Goal: Task Accomplishment & Management: Use online tool/utility

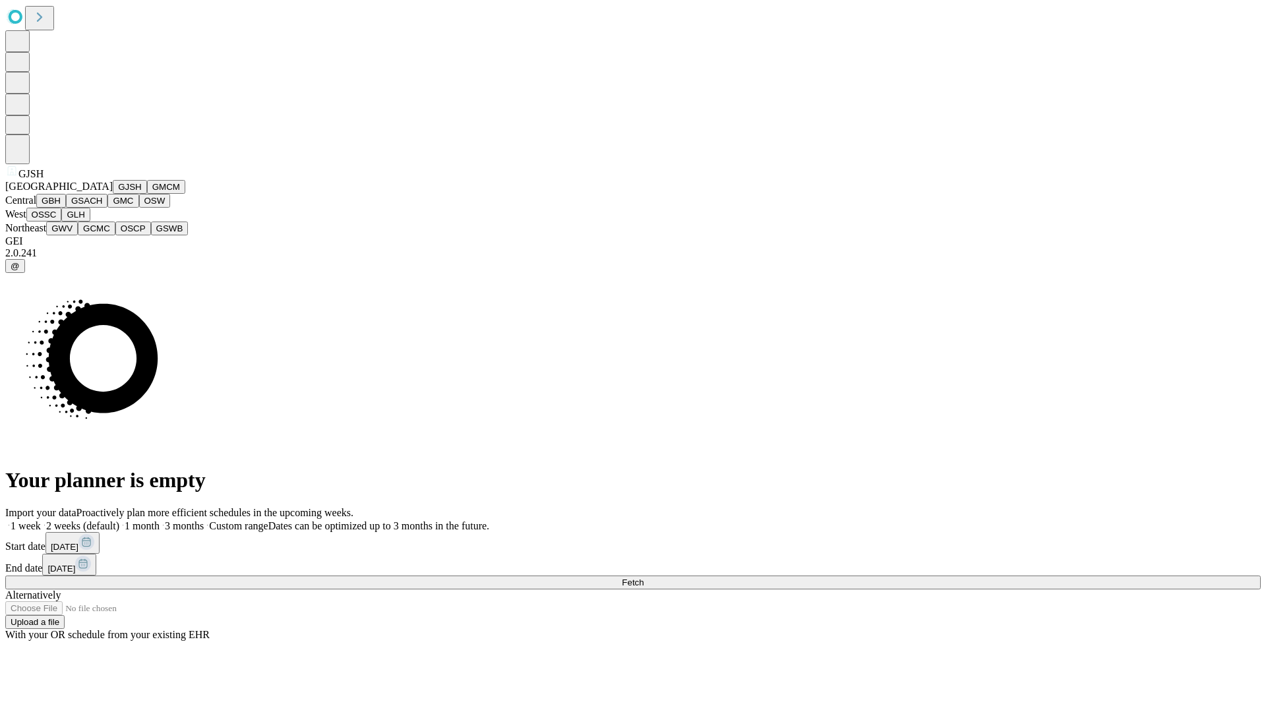
click at [113, 194] on button "GJSH" at bounding box center [130, 187] width 34 height 14
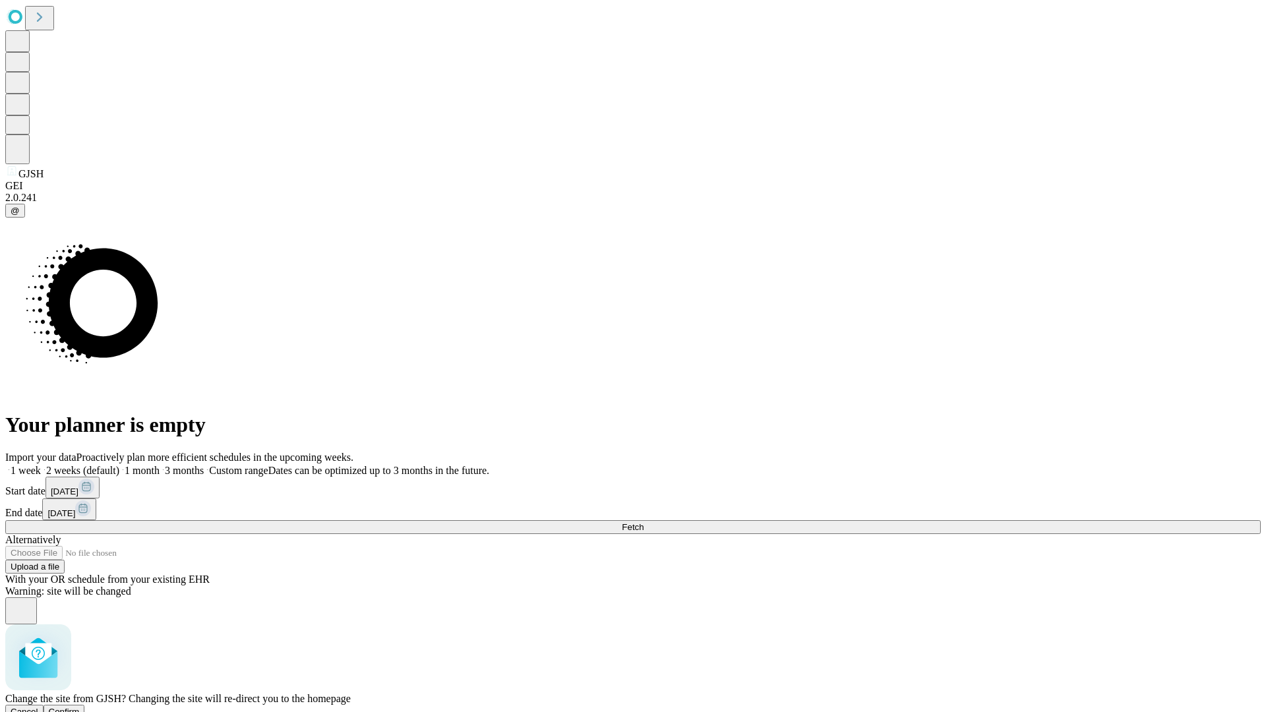
click at [80, 707] on span "Confirm" at bounding box center [64, 712] width 31 height 10
click at [119, 465] on label "2 weeks (default)" at bounding box center [80, 470] width 78 height 11
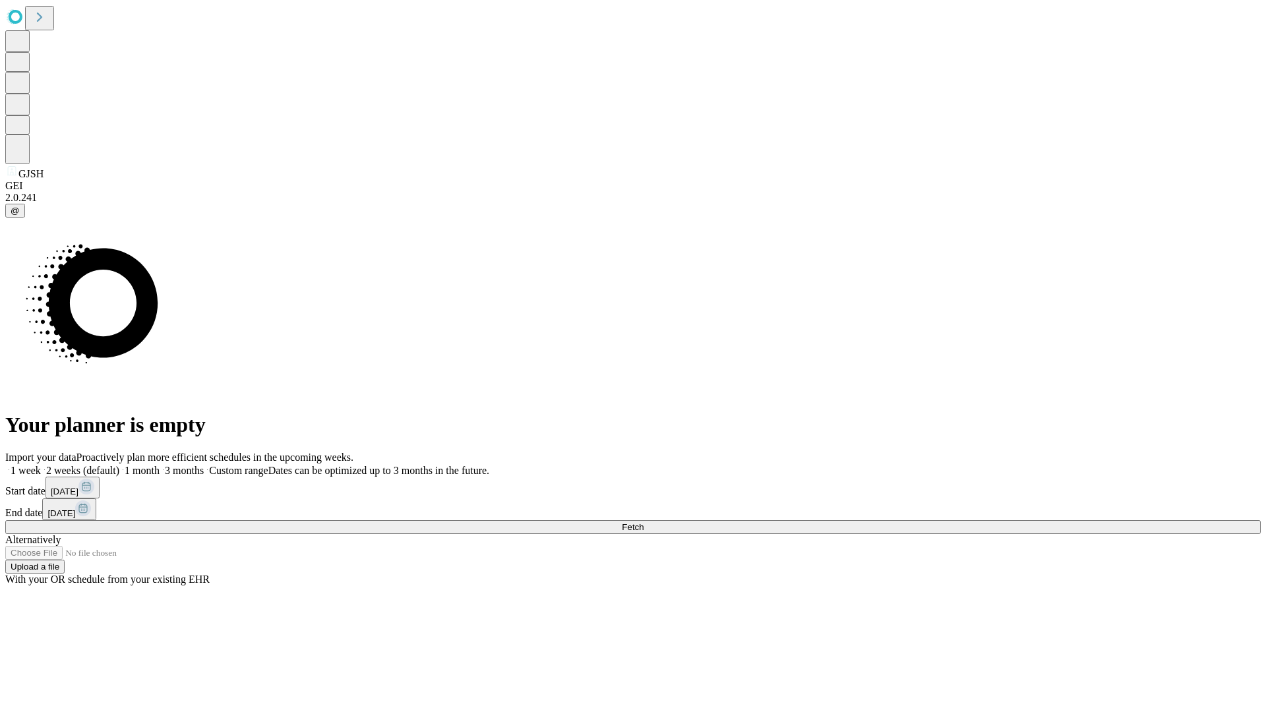
click at [643, 522] on span "Fetch" at bounding box center [633, 527] width 22 height 10
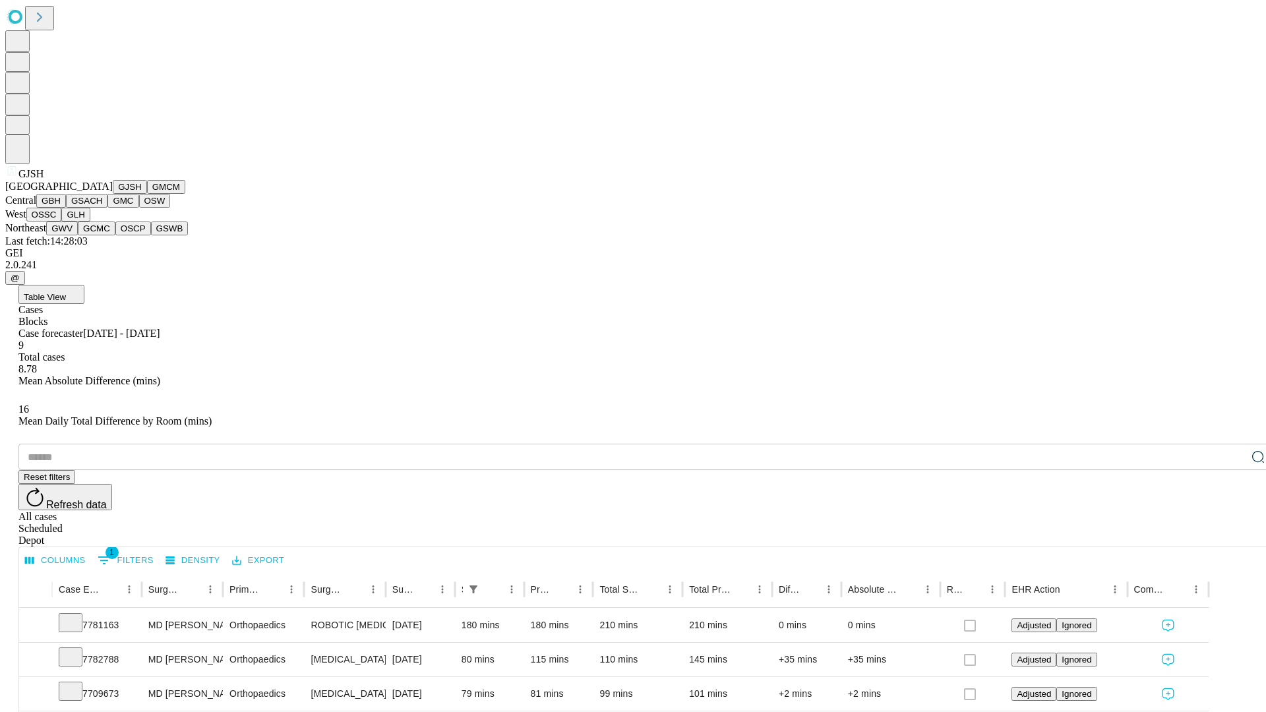
click at [147, 194] on button "GMCM" at bounding box center [166, 187] width 38 height 14
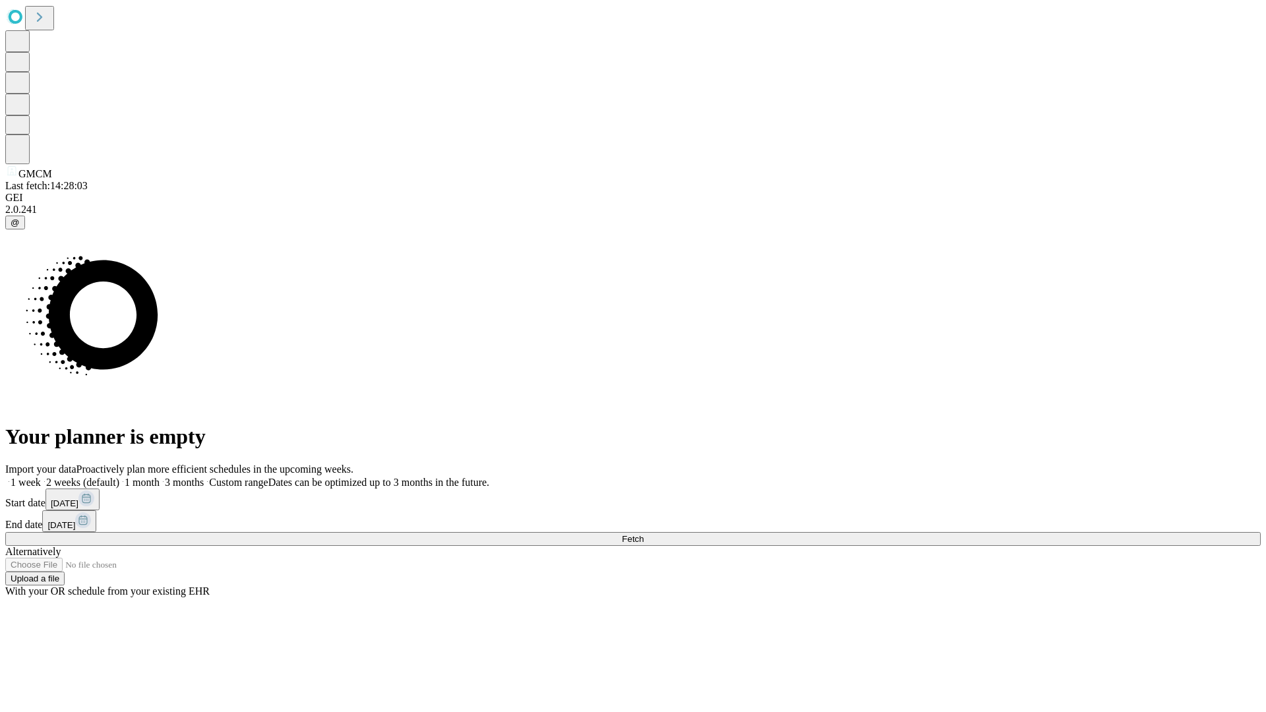
click at [119, 477] on label "2 weeks (default)" at bounding box center [80, 482] width 78 height 11
click at [643, 534] on span "Fetch" at bounding box center [633, 539] width 22 height 10
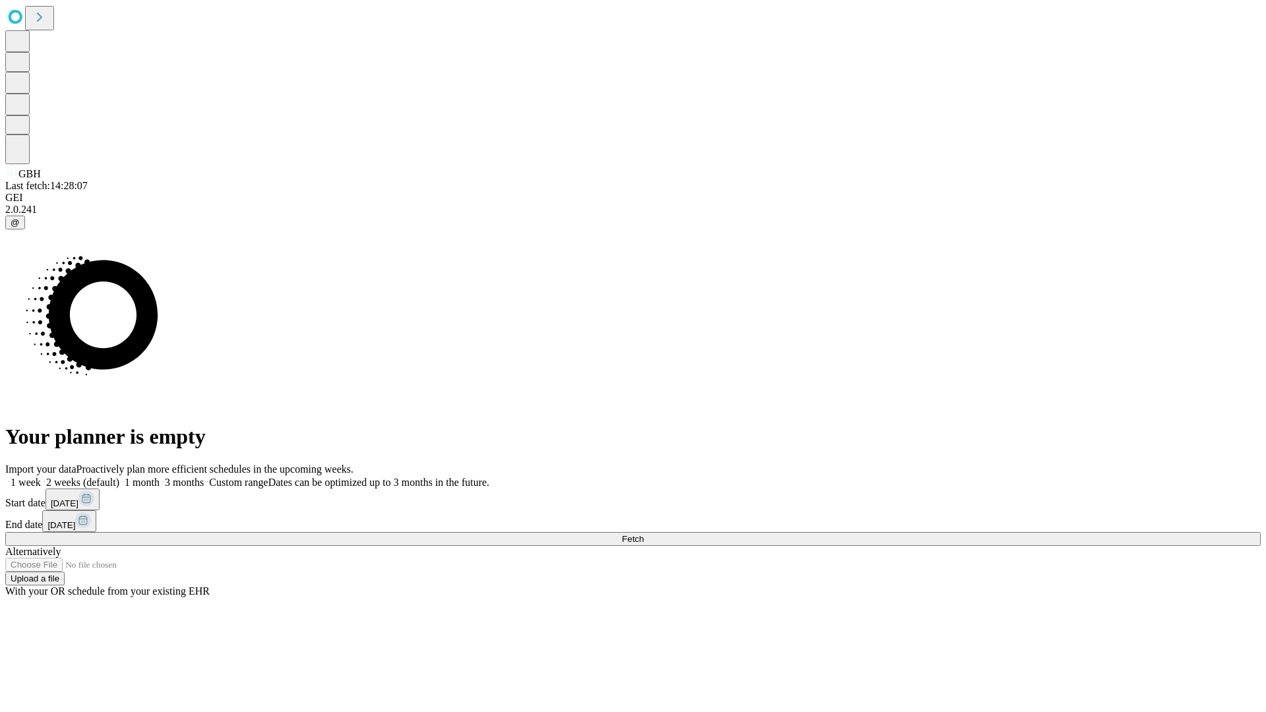
click at [119, 477] on label "2 weeks (default)" at bounding box center [80, 482] width 78 height 11
click at [643, 534] on span "Fetch" at bounding box center [633, 539] width 22 height 10
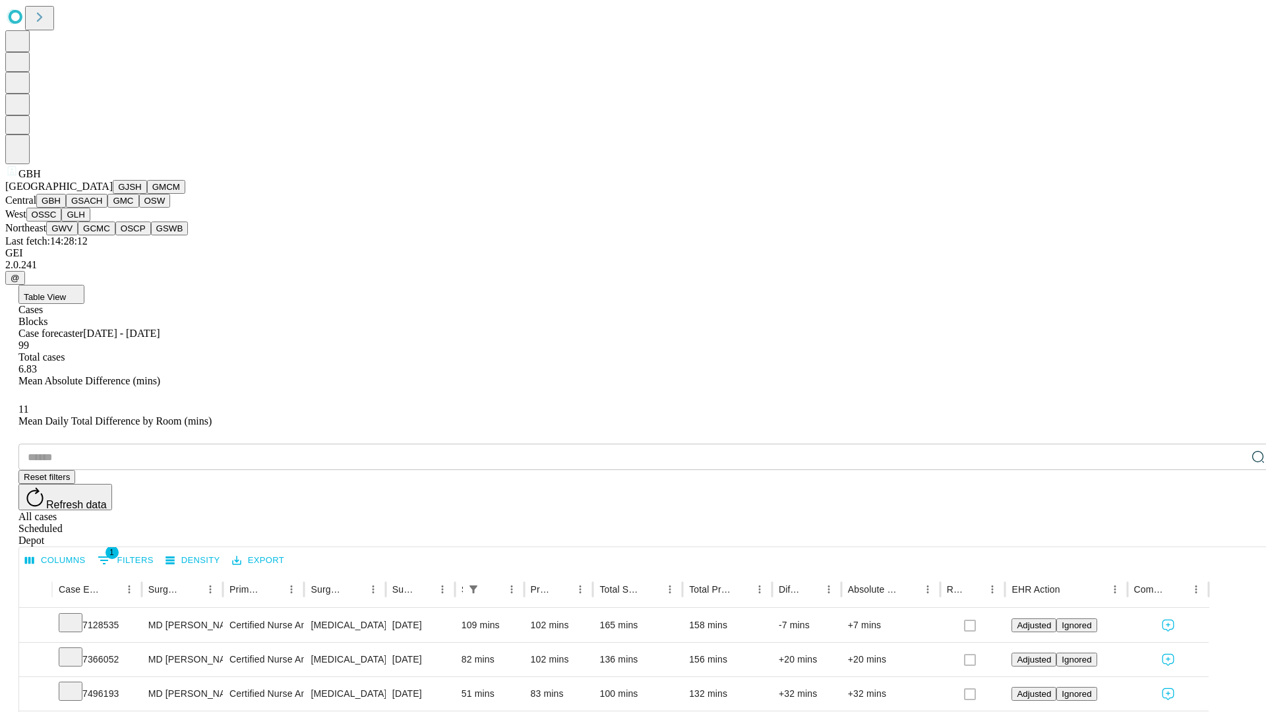
click at [102, 208] on button "GSACH" at bounding box center [87, 201] width 42 height 14
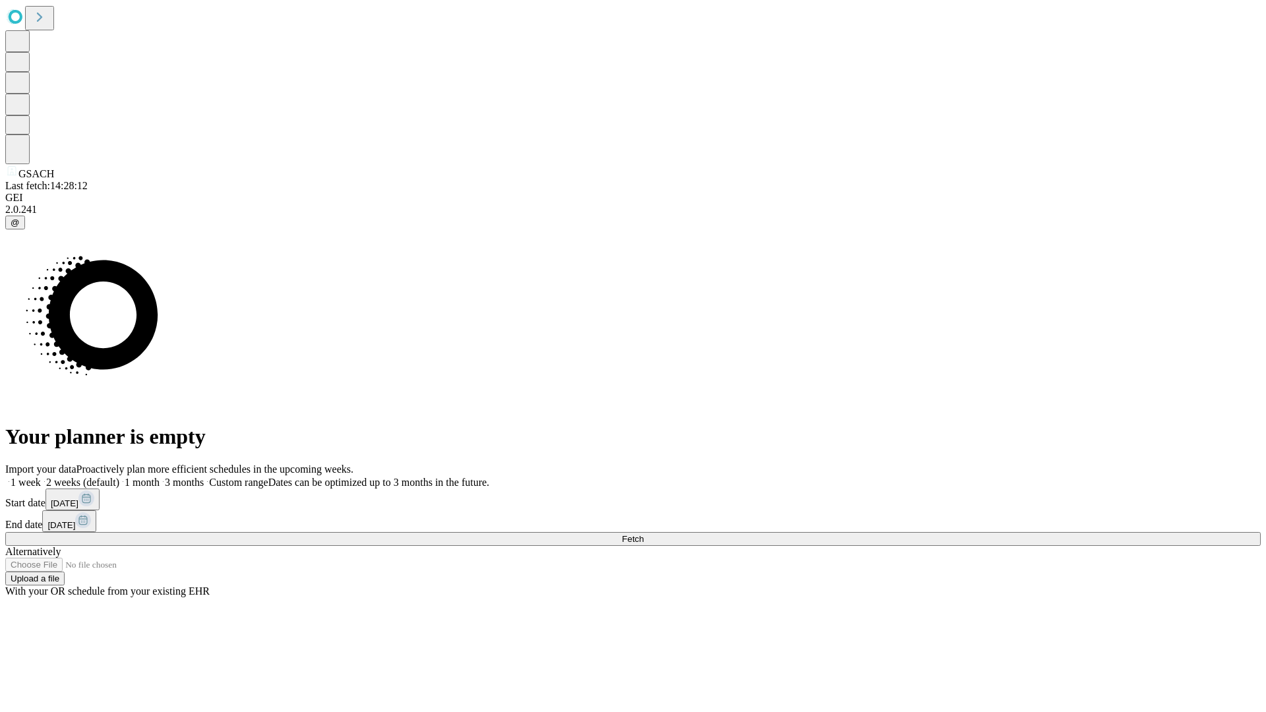
click at [119, 477] on label "2 weeks (default)" at bounding box center [80, 482] width 78 height 11
click at [643, 534] on span "Fetch" at bounding box center [633, 539] width 22 height 10
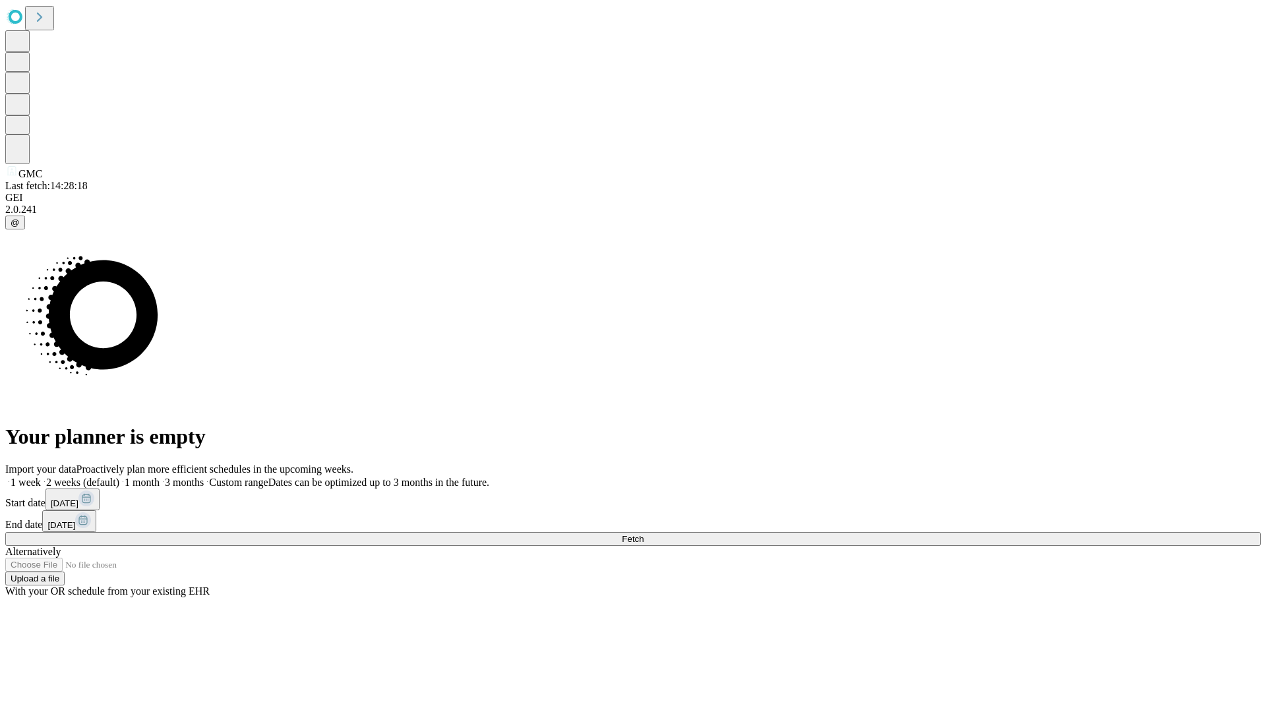
click at [643, 534] on span "Fetch" at bounding box center [633, 539] width 22 height 10
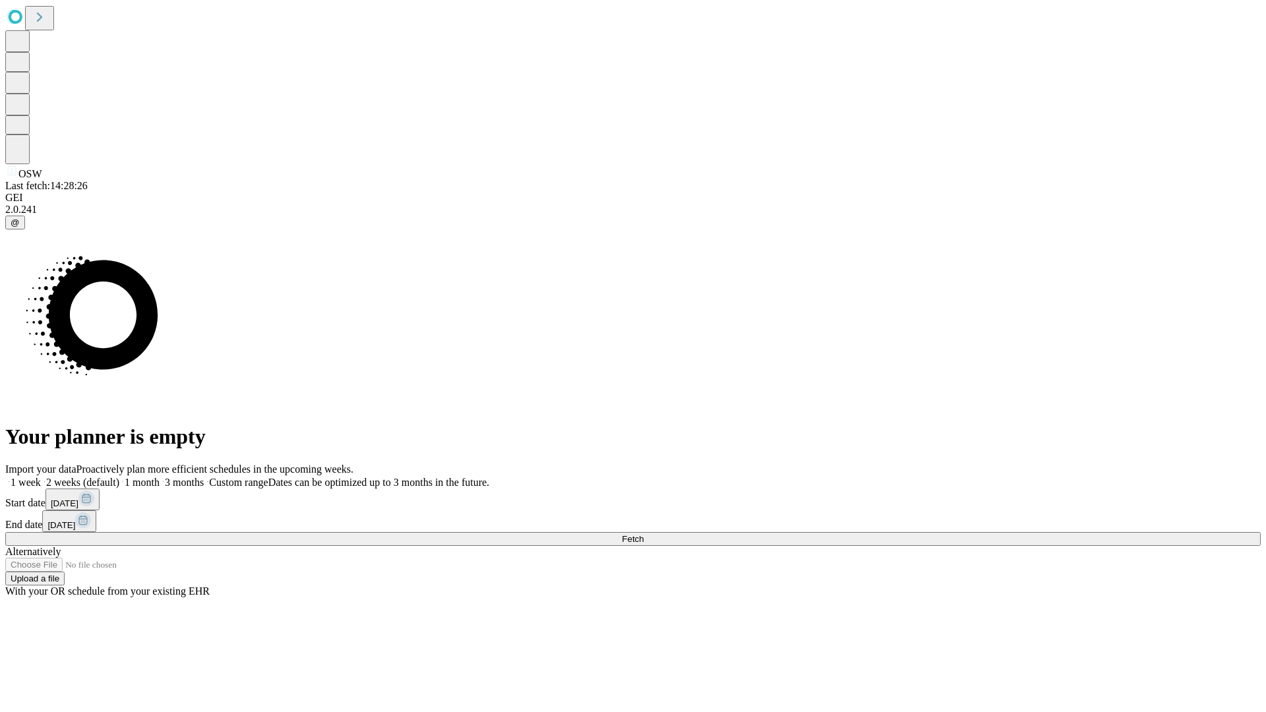
click at [643, 534] on span "Fetch" at bounding box center [633, 539] width 22 height 10
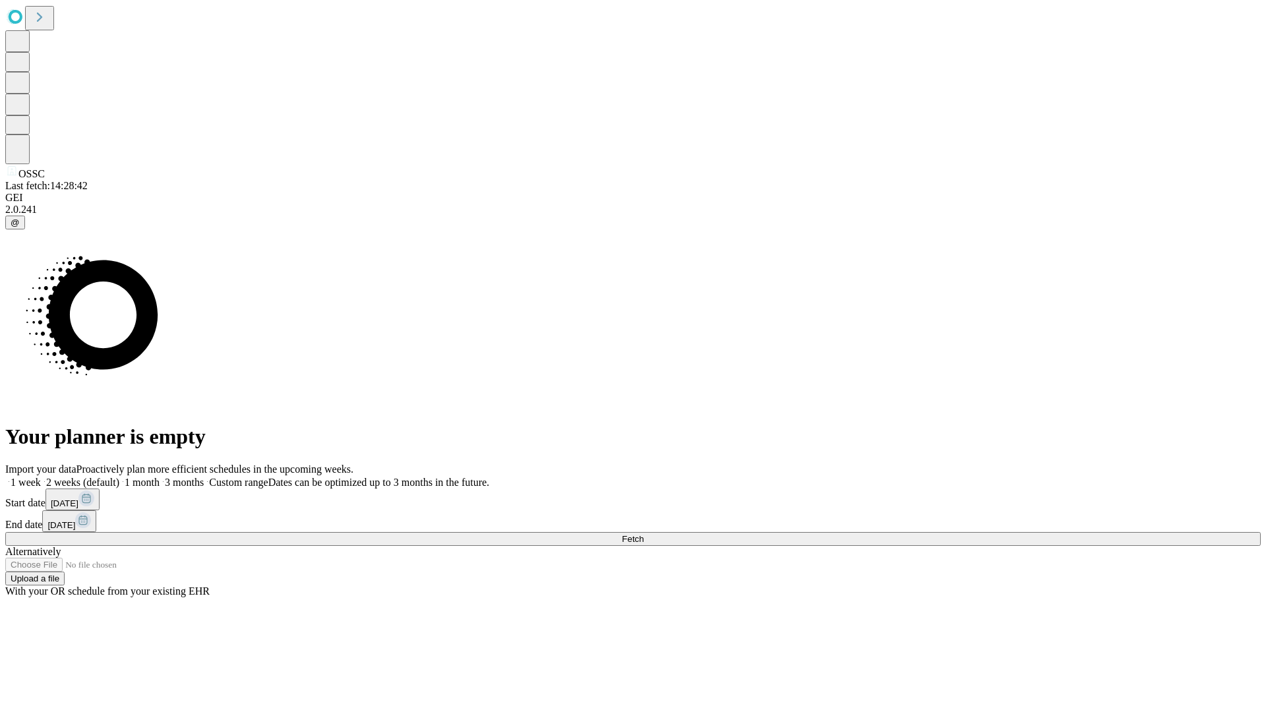
click at [119, 477] on label "2 weeks (default)" at bounding box center [80, 482] width 78 height 11
click at [643, 534] on span "Fetch" at bounding box center [633, 539] width 22 height 10
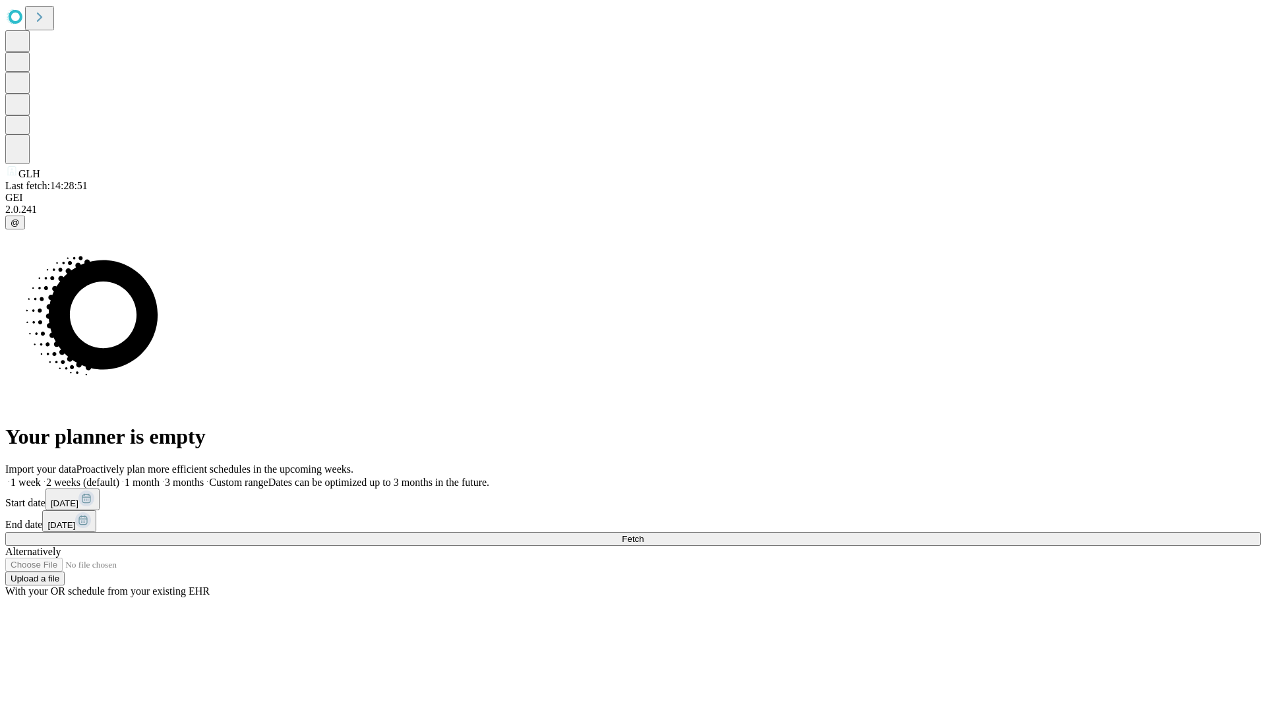
click at [119, 477] on label "2 weeks (default)" at bounding box center [80, 482] width 78 height 11
click at [643, 534] on span "Fetch" at bounding box center [633, 539] width 22 height 10
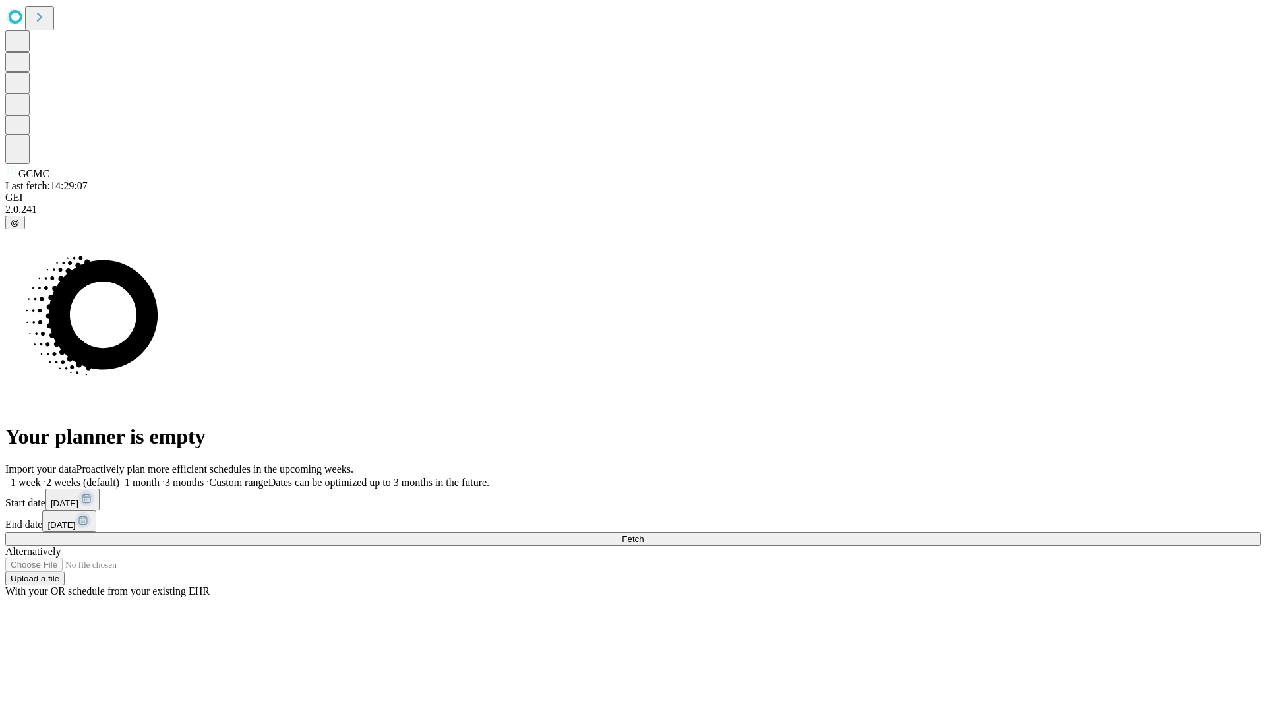
click at [119, 477] on label "2 weeks (default)" at bounding box center [80, 482] width 78 height 11
click at [643, 534] on span "Fetch" at bounding box center [633, 539] width 22 height 10
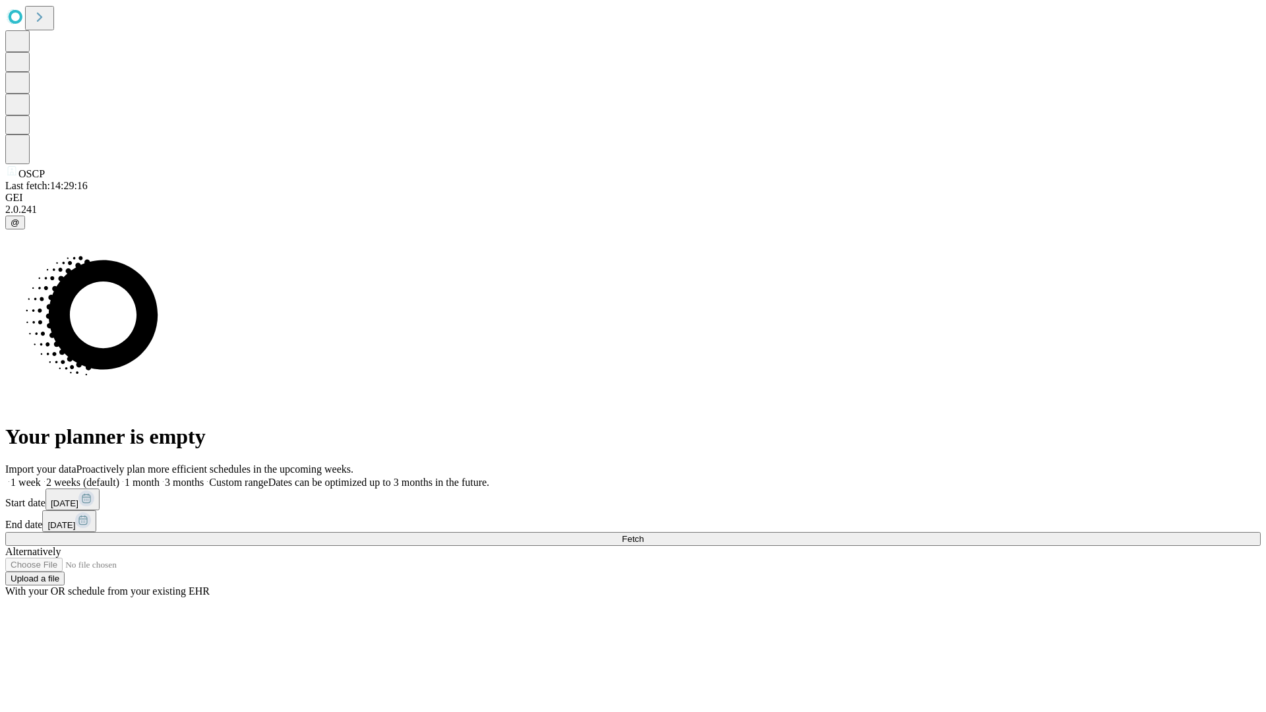
click at [119, 477] on label "2 weeks (default)" at bounding box center [80, 482] width 78 height 11
click at [643, 534] on span "Fetch" at bounding box center [633, 539] width 22 height 10
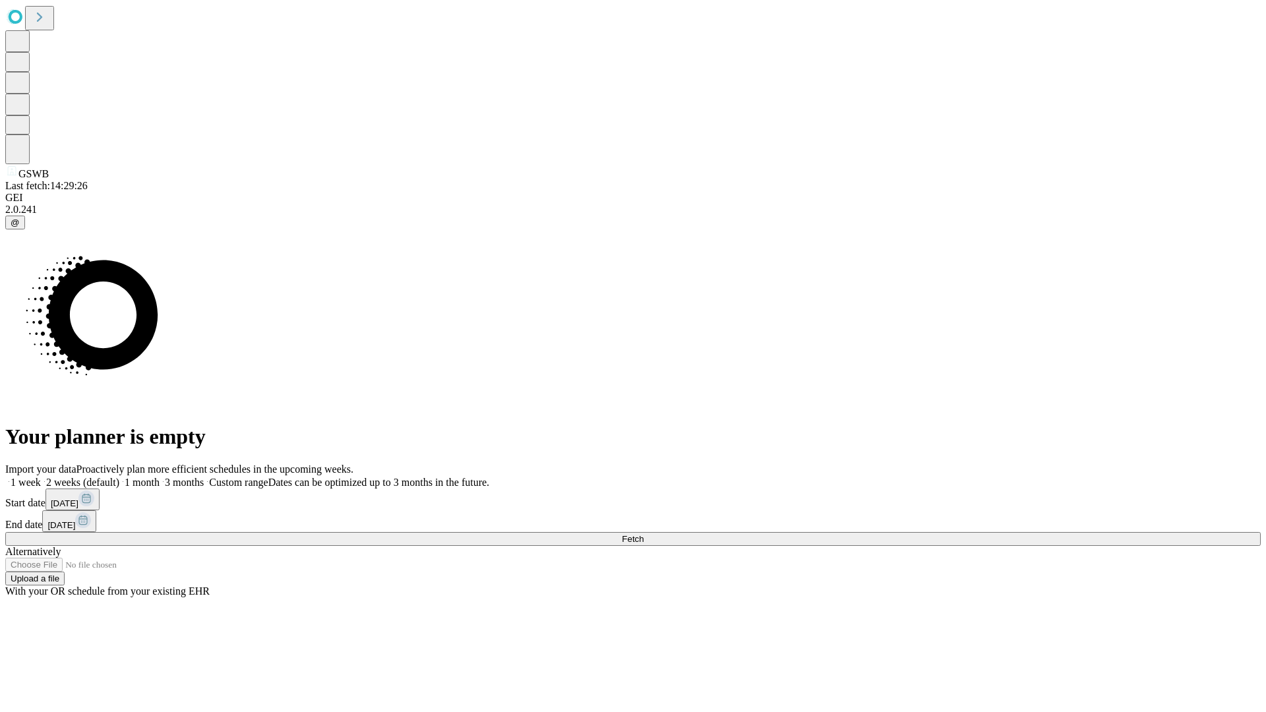
click at [119, 477] on label "2 weeks (default)" at bounding box center [80, 482] width 78 height 11
click at [643, 534] on span "Fetch" at bounding box center [633, 539] width 22 height 10
